Goal: Task Accomplishment & Management: Manage account settings

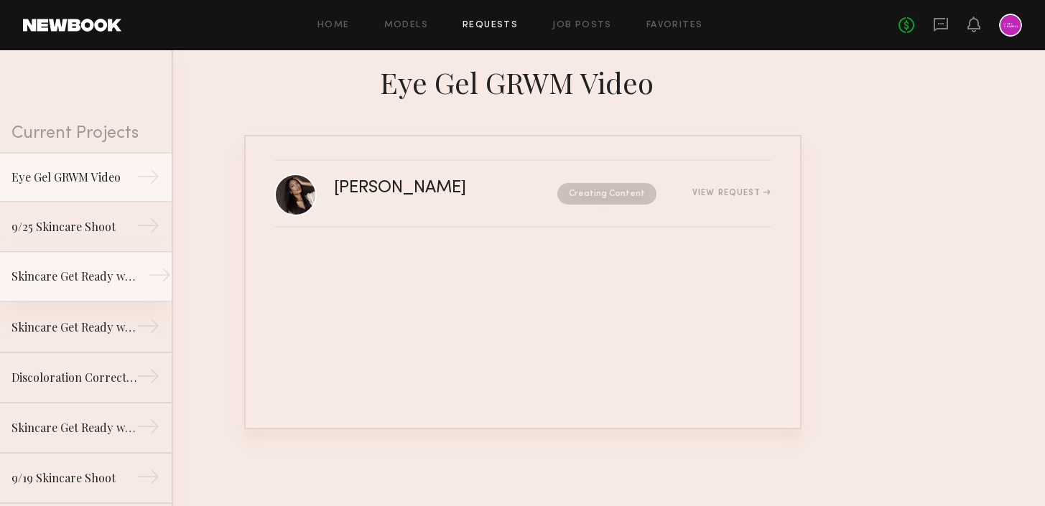
click at [121, 274] on div "Skincare Get Ready with Me Video (Body Treatment)" at bounding box center [73, 276] width 125 height 17
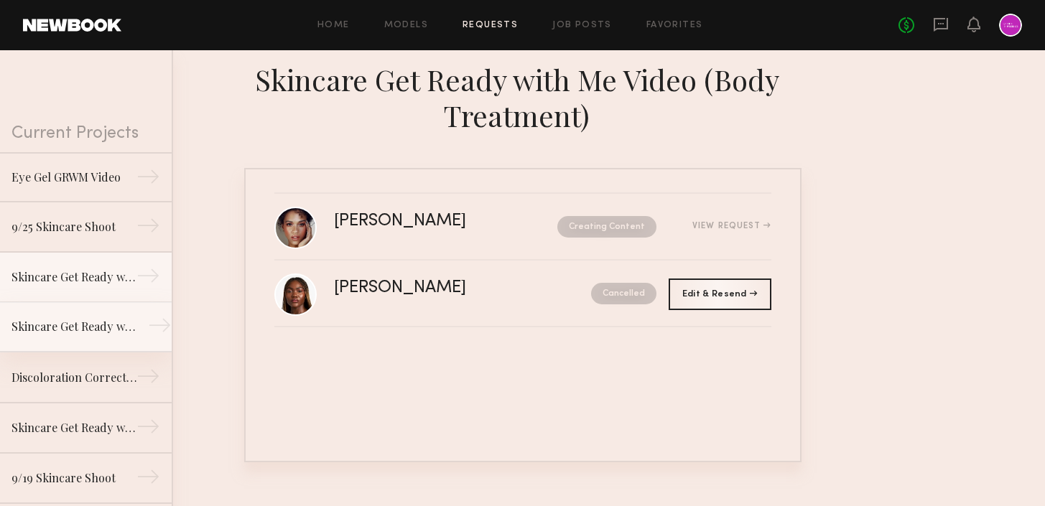
click at [103, 337] on link "Skincare Get Ready with Me Video (Eye Gel) →" at bounding box center [86, 327] width 172 height 50
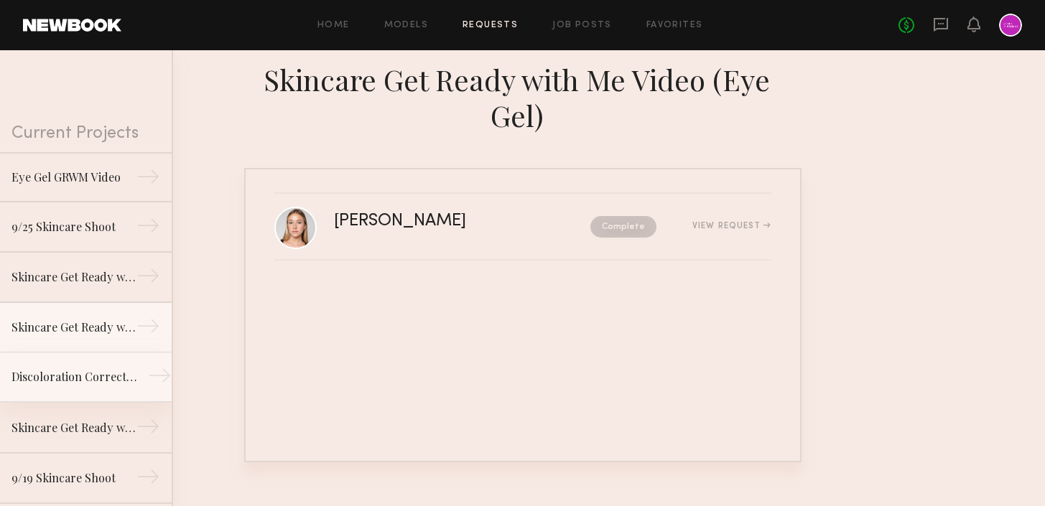
click at [99, 378] on div "Discoloration Correcting Serum GRWM Video" at bounding box center [73, 376] width 125 height 17
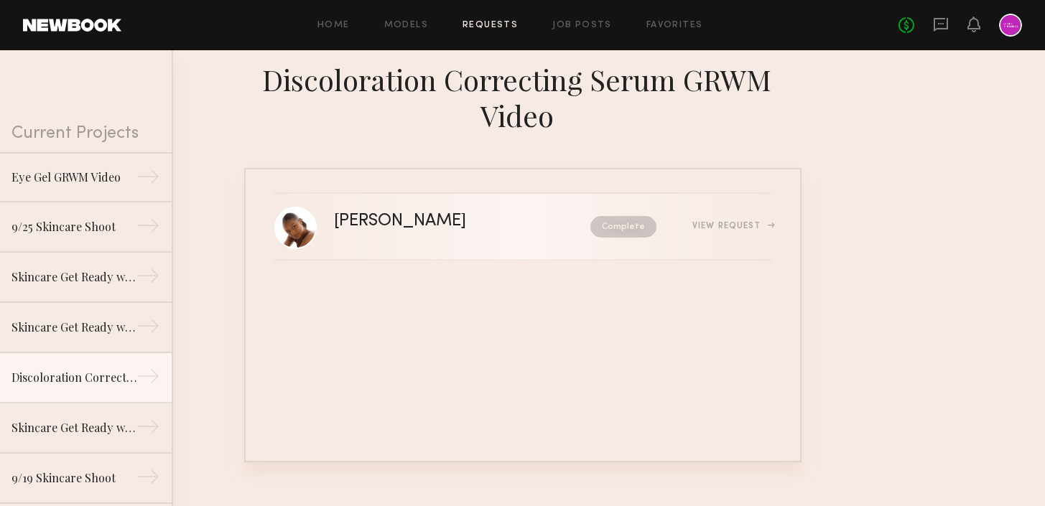
click at [479, 206] on link "[PERSON_NAME] Complete View Request" at bounding box center [522, 227] width 497 height 67
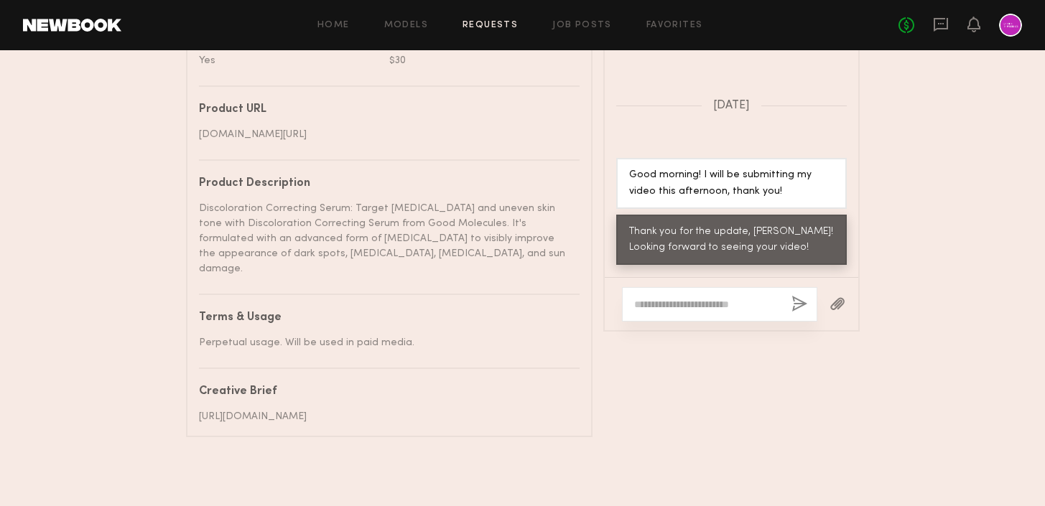
scroll to position [903, 0]
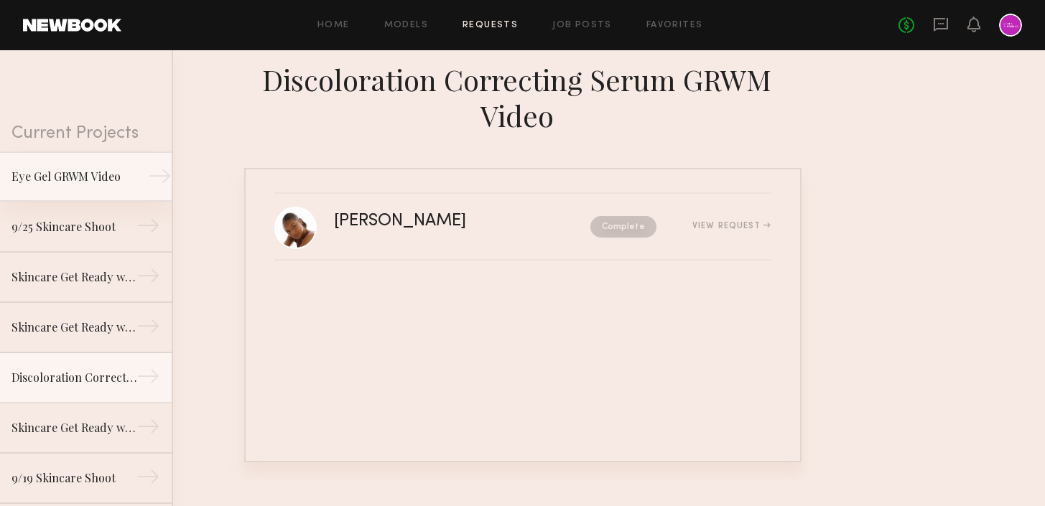
click at [119, 177] on div "Eye Gel GRWM Video" at bounding box center [73, 176] width 125 height 17
